Goal: Navigation & Orientation: Find specific page/section

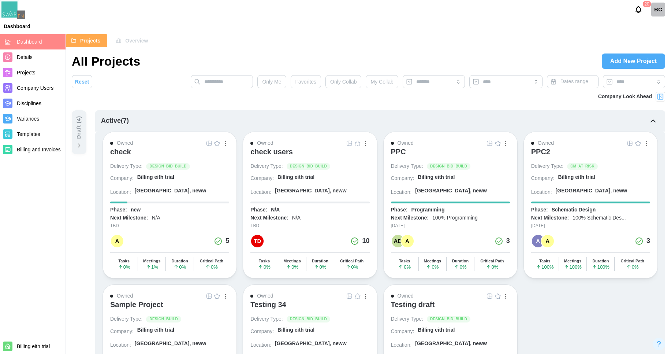
click at [148, 151] on div "check" at bounding box center [169, 154] width 119 height 15
click at [208, 147] on link at bounding box center [209, 143] width 8 height 8
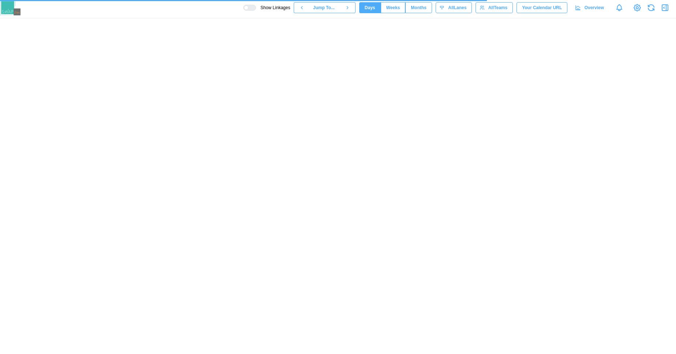
scroll to position [0, 2639]
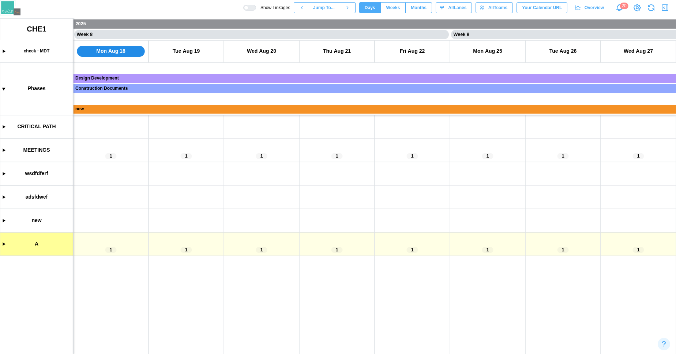
click at [4, 149] on canvas at bounding box center [338, 185] width 676 height 335
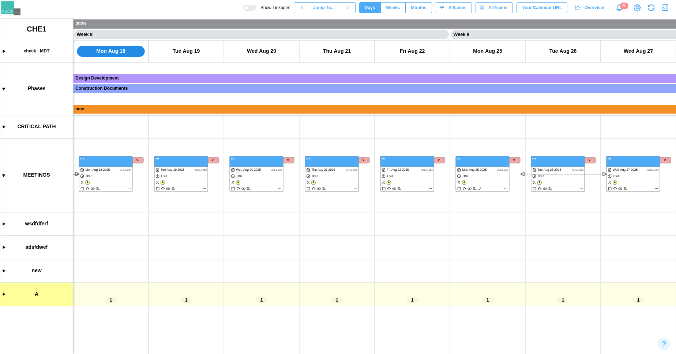
click at [280, 187] on canvas at bounding box center [338, 185] width 676 height 335
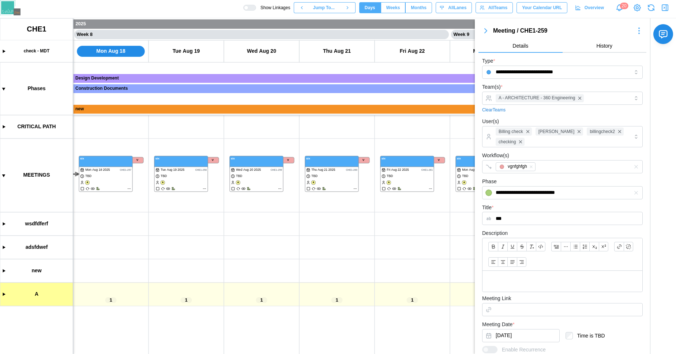
scroll to position [116, 0]
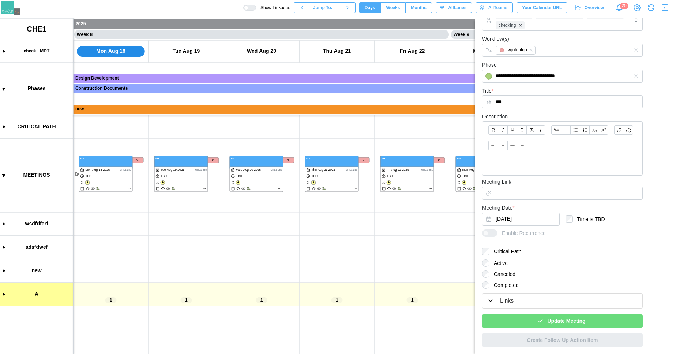
click at [493, 302] on icon "button" at bounding box center [490, 300] width 7 height 7
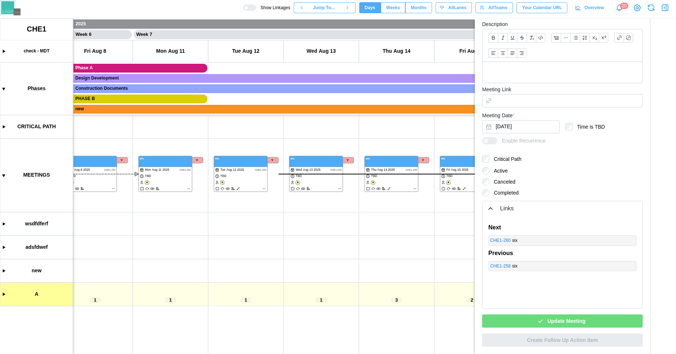
scroll to position [0, 2318]
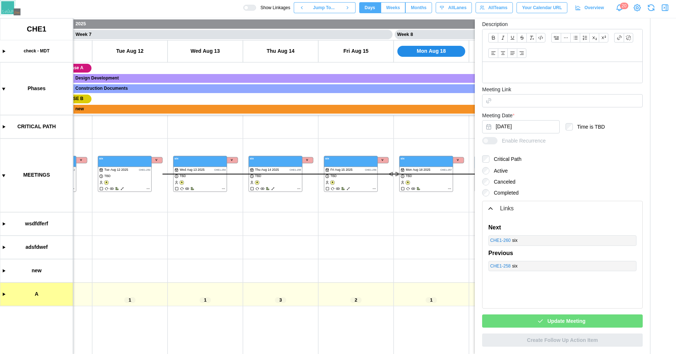
click at [249, 5] on div at bounding box center [252, 7] width 7 height 5
click at [373, 187] on canvas at bounding box center [338, 185] width 676 height 335
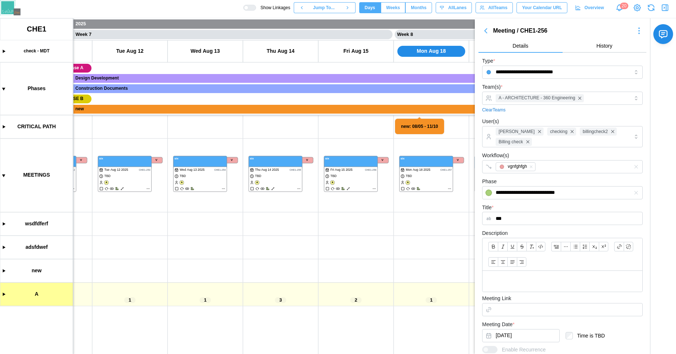
click at [375, 188] on canvas at bounding box center [338, 185] width 676 height 335
click at [299, 189] on canvas at bounding box center [338, 185] width 676 height 335
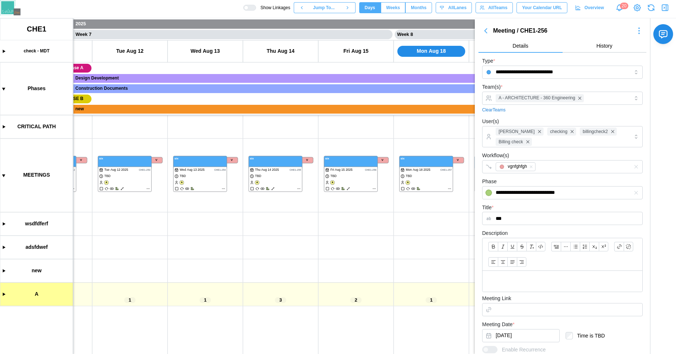
click at [299, 189] on canvas at bounding box center [338, 185] width 676 height 335
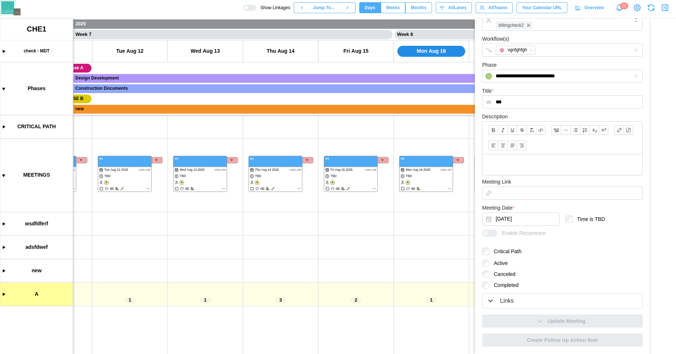
scroll to position [94, 0]
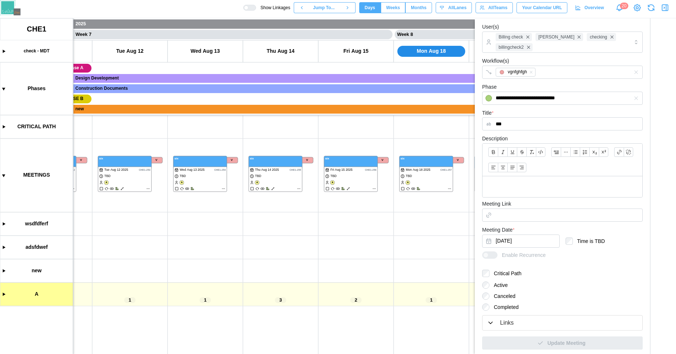
click at [297, 189] on canvas at bounding box center [338, 185] width 676 height 335
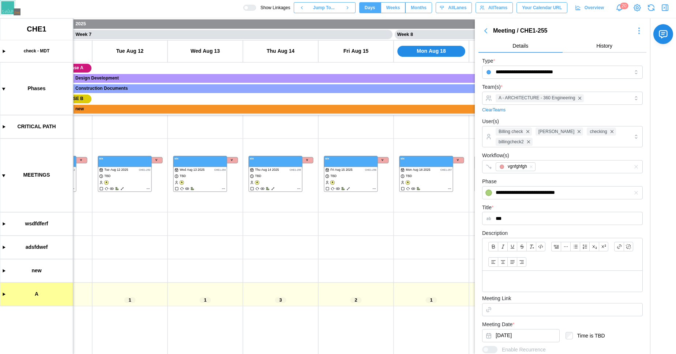
scroll to position [116, 0]
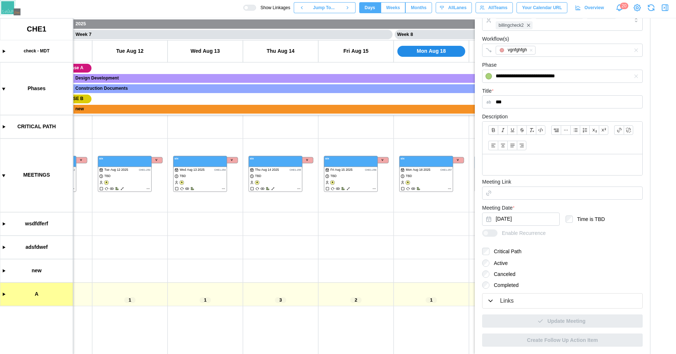
click at [663, 13] on div "Show Linkages Jump To... Days Weeks Months days All Lanes All Teams Your Calend…" at bounding box center [459, 7] width 433 height 12
click at [664, 8] on icon "button" at bounding box center [665, 7] width 9 height 9
